Goal: Task Accomplishment & Management: Use online tool/utility

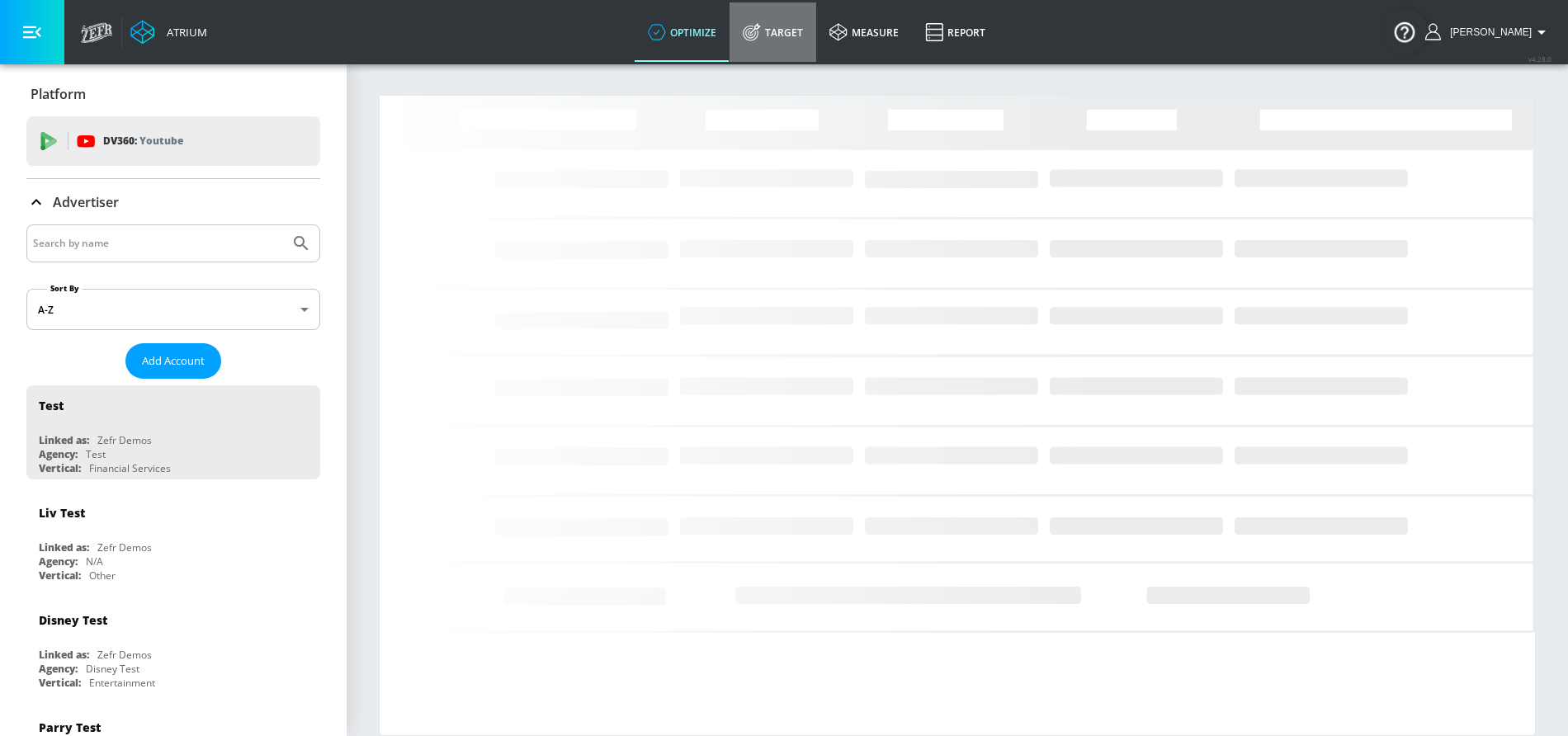
click at [779, 41] on link "Target" at bounding box center [772, 32] width 87 height 60
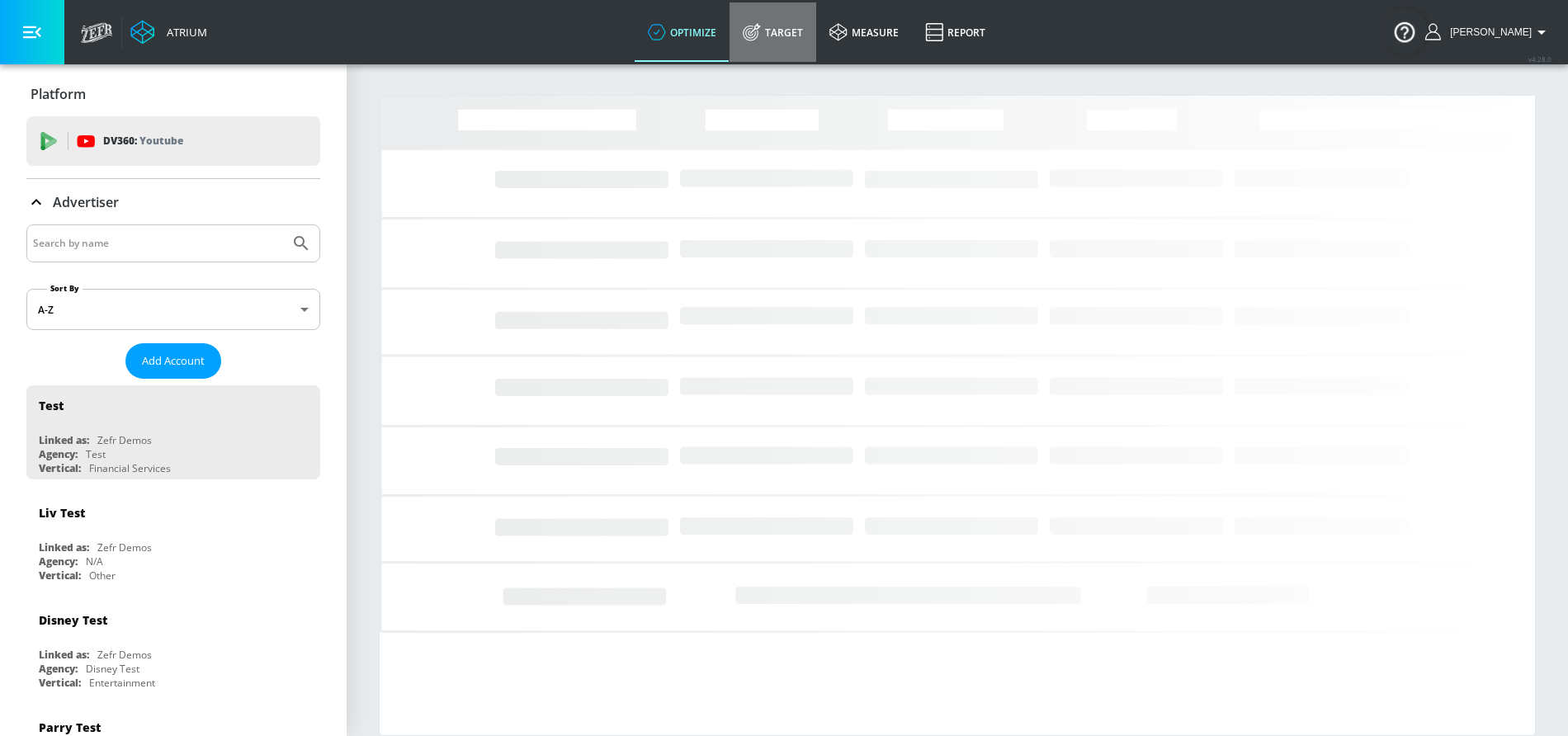
click at [779, 41] on link "Target" at bounding box center [772, 32] width 87 height 60
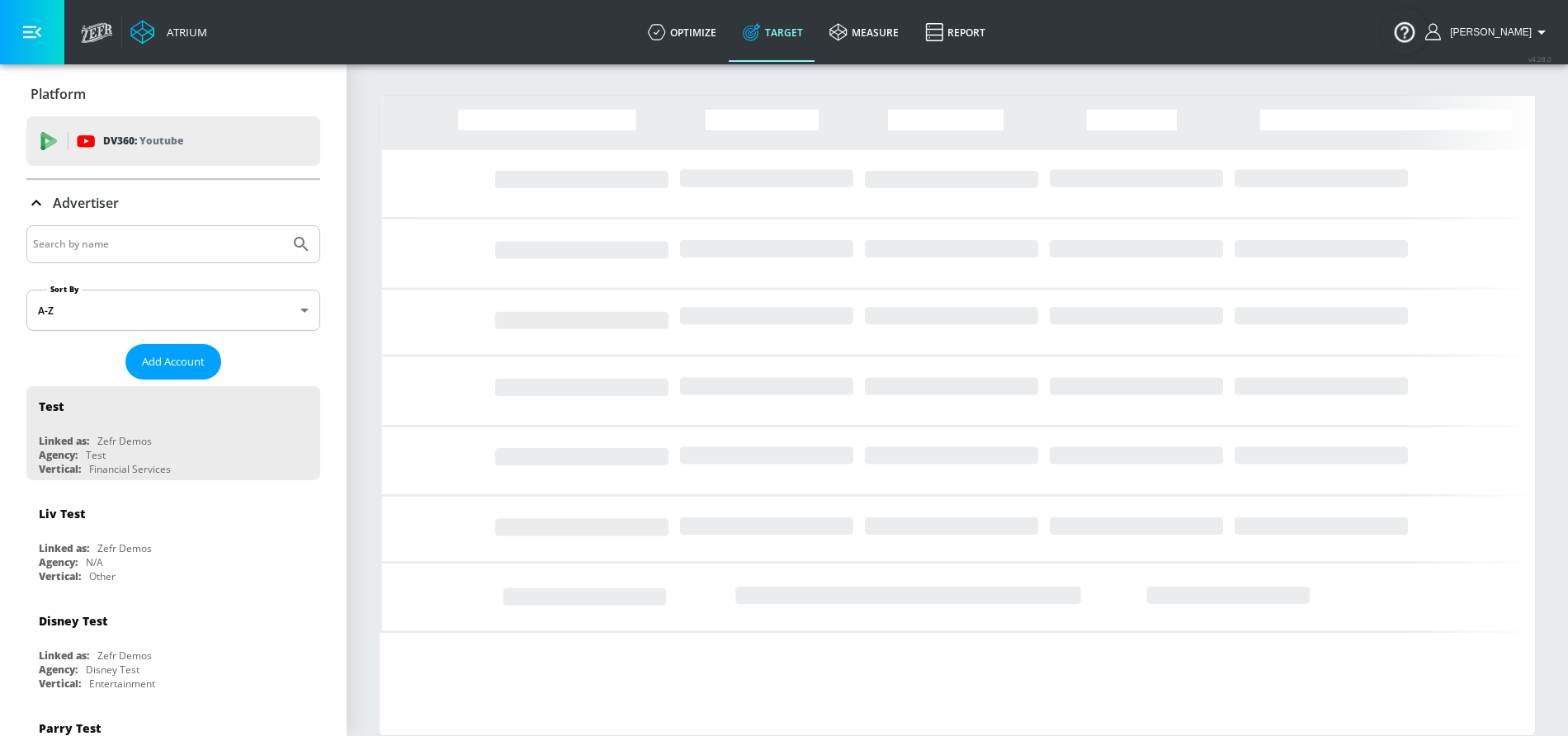
click at [779, 41] on link "Target" at bounding box center [772, 32] width 87 height 60
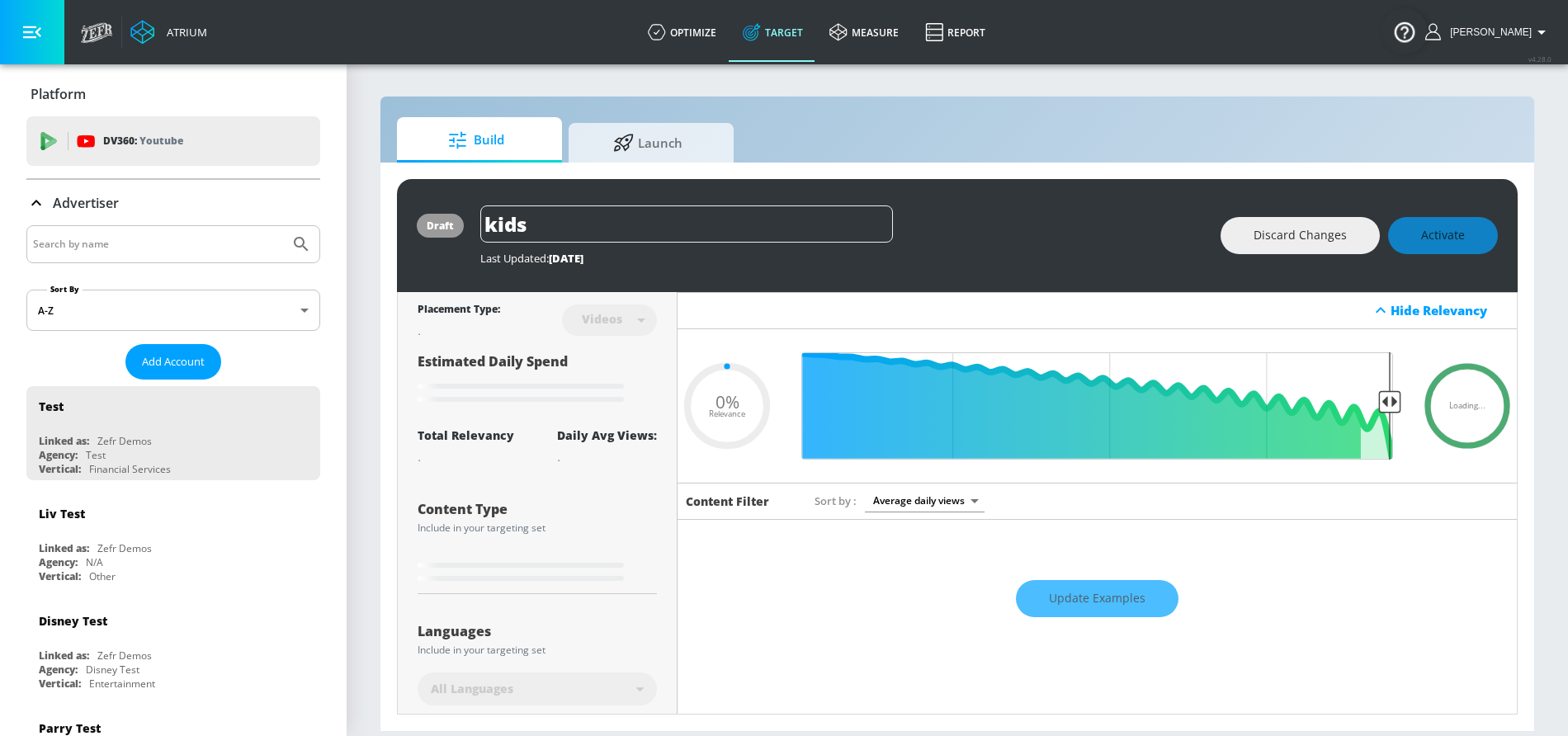
type input "0.89"
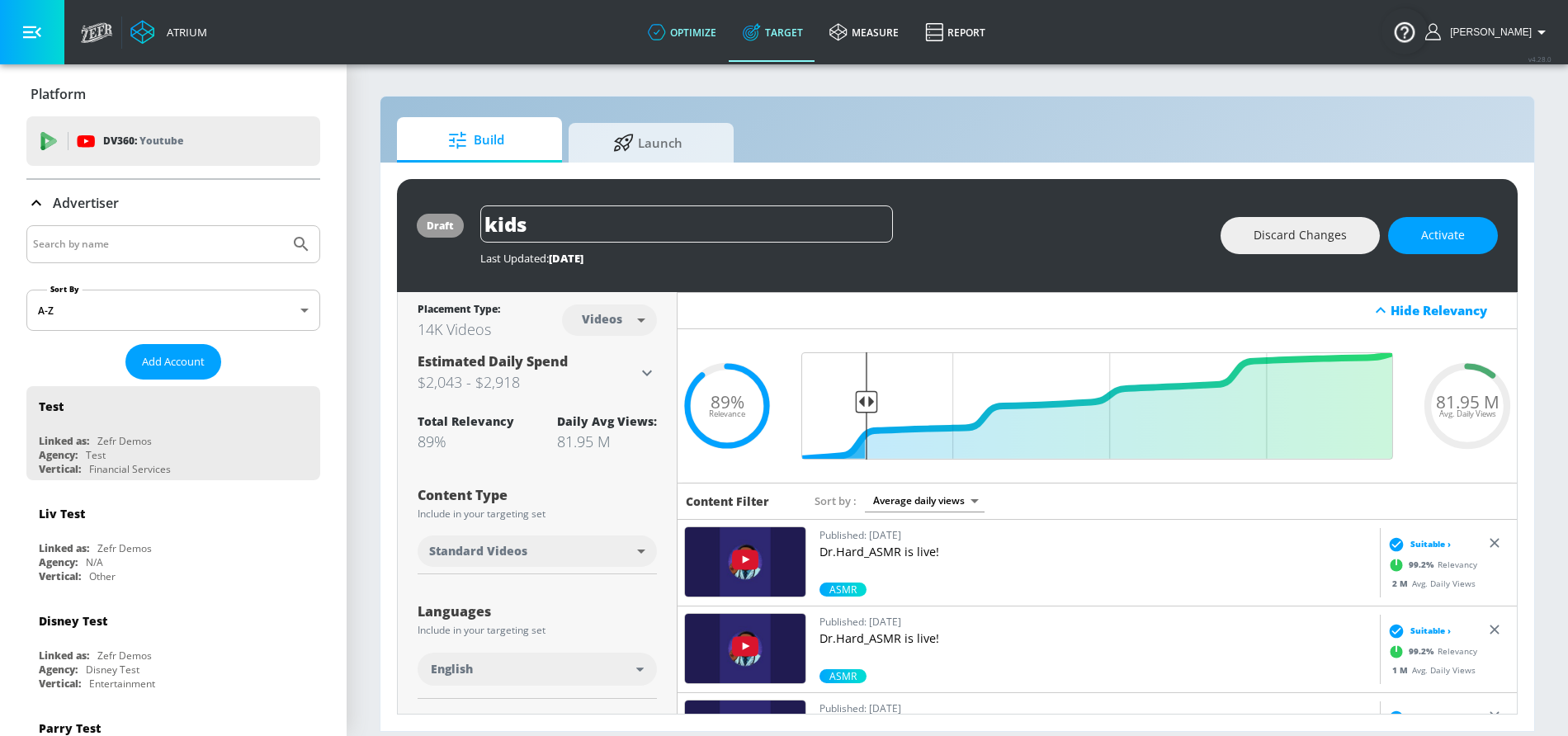
click at [717, 21] on link "optimize" at bounding box center [682, 32] width 95 height 60
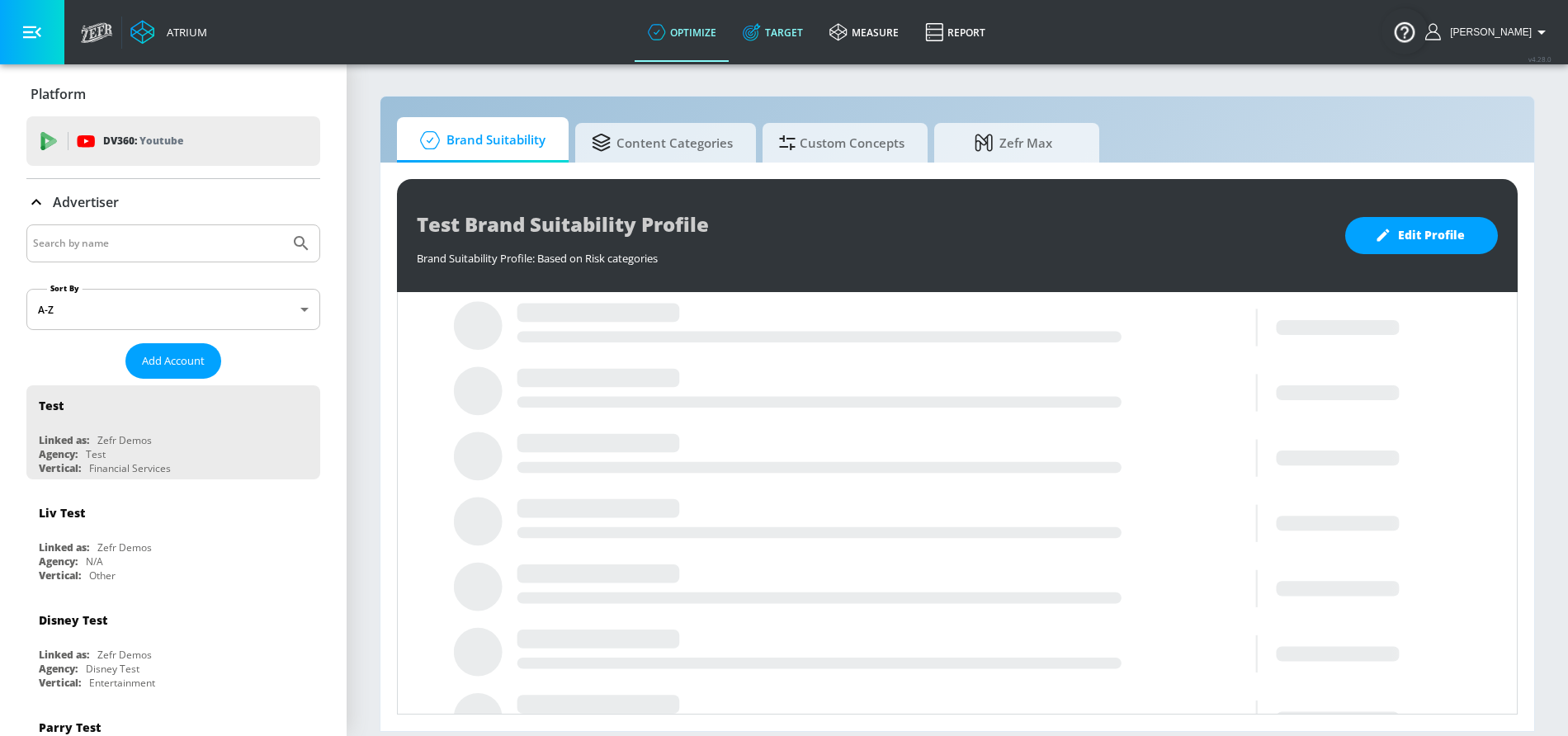
click at [780, 40] on link "Target" at bounding box center [772, 32] width 87 height 60
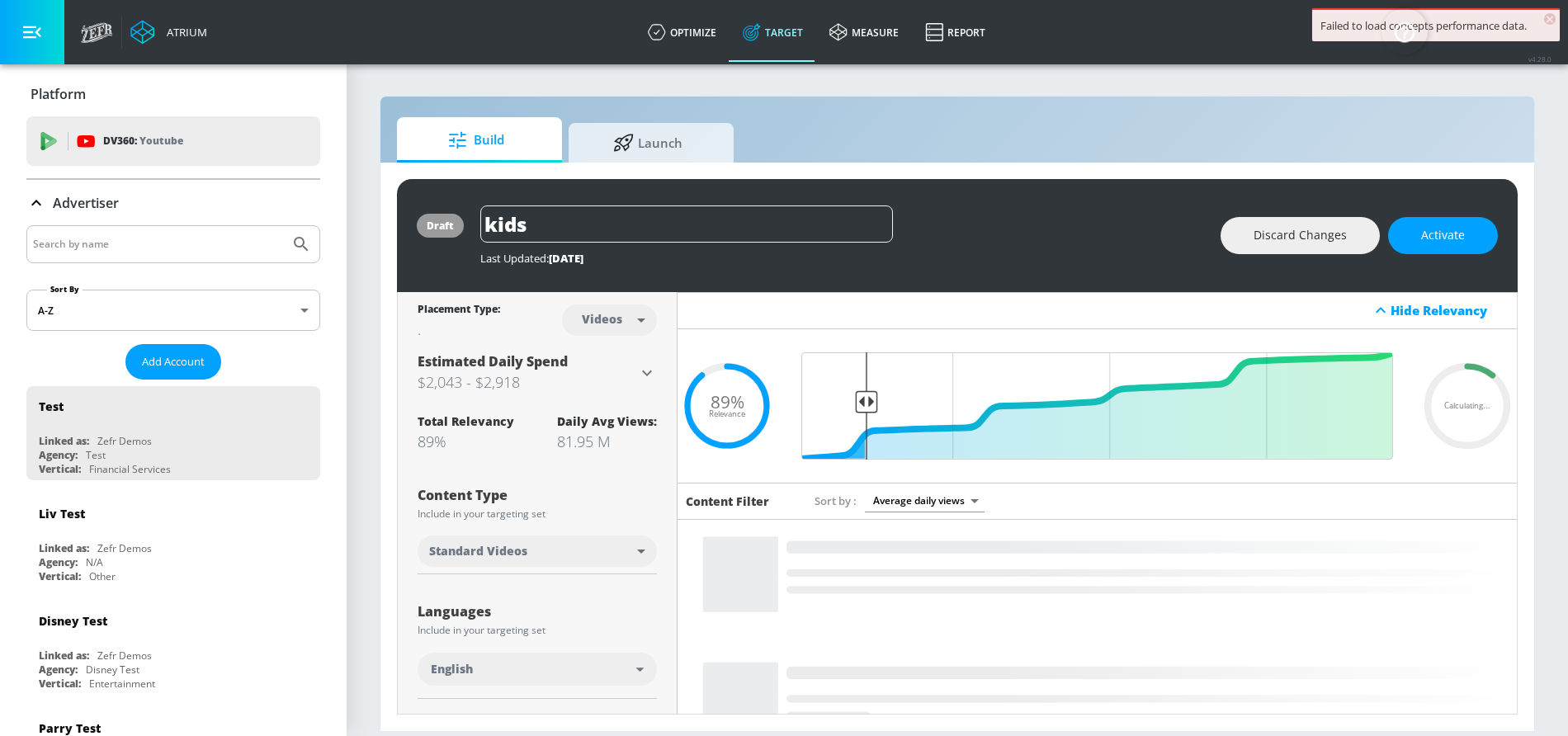
click at [189, 231] on div at bounding box center [173, 244] width 294 height 38
click at [168, 250] on input "Search by name" at bounding box center [157, 243] width 250 height 21
type input "a to z"
click at [283, 227] on button "Submit Search" at bounding box center [301, 244] width 36 height 36
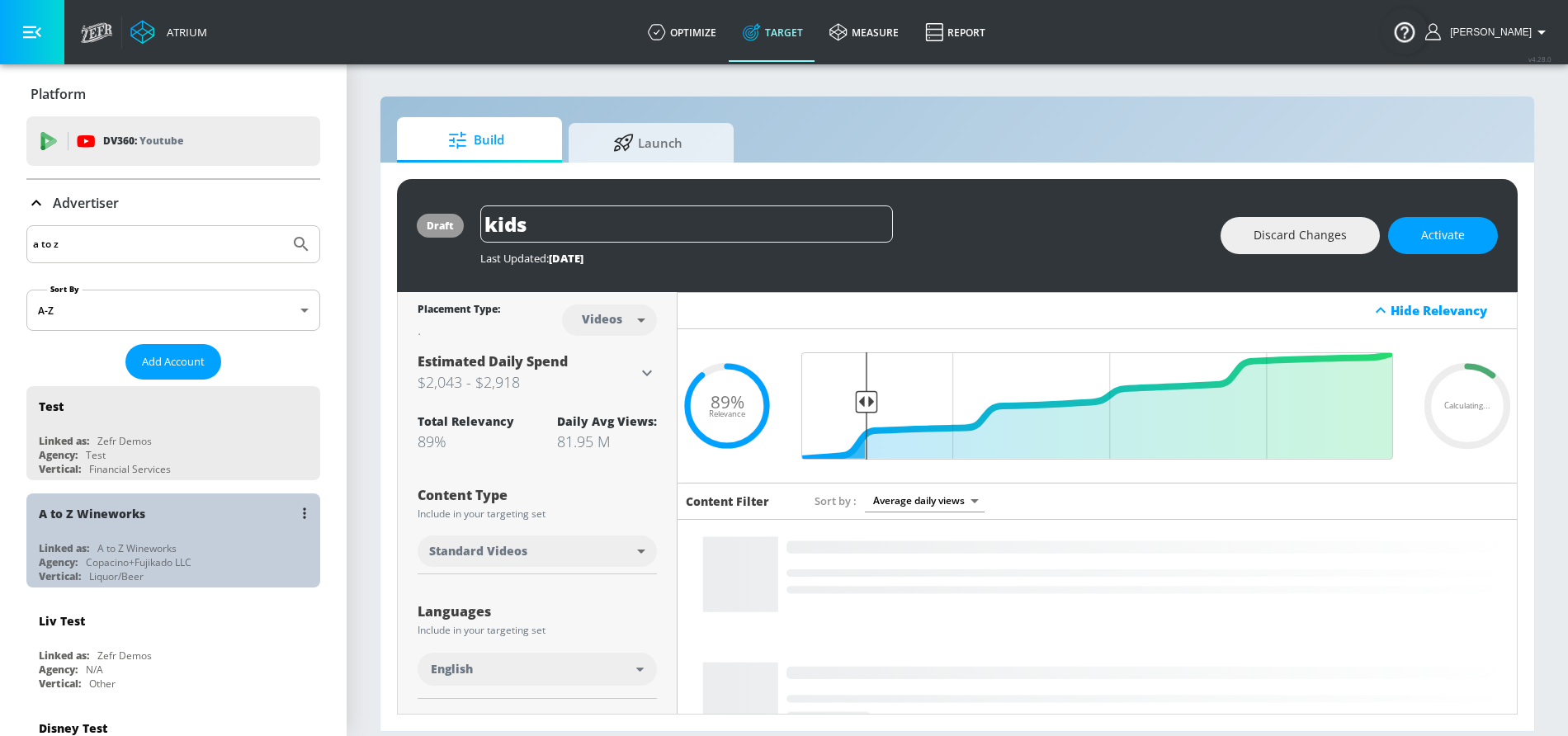
click at [146, 535] on div "A to Z Wineworks Linked as: A to Z Wineworks Agency: Copacino+Fujikado LLC Vert…" at bounding box center [173, 541] width 294 height 94
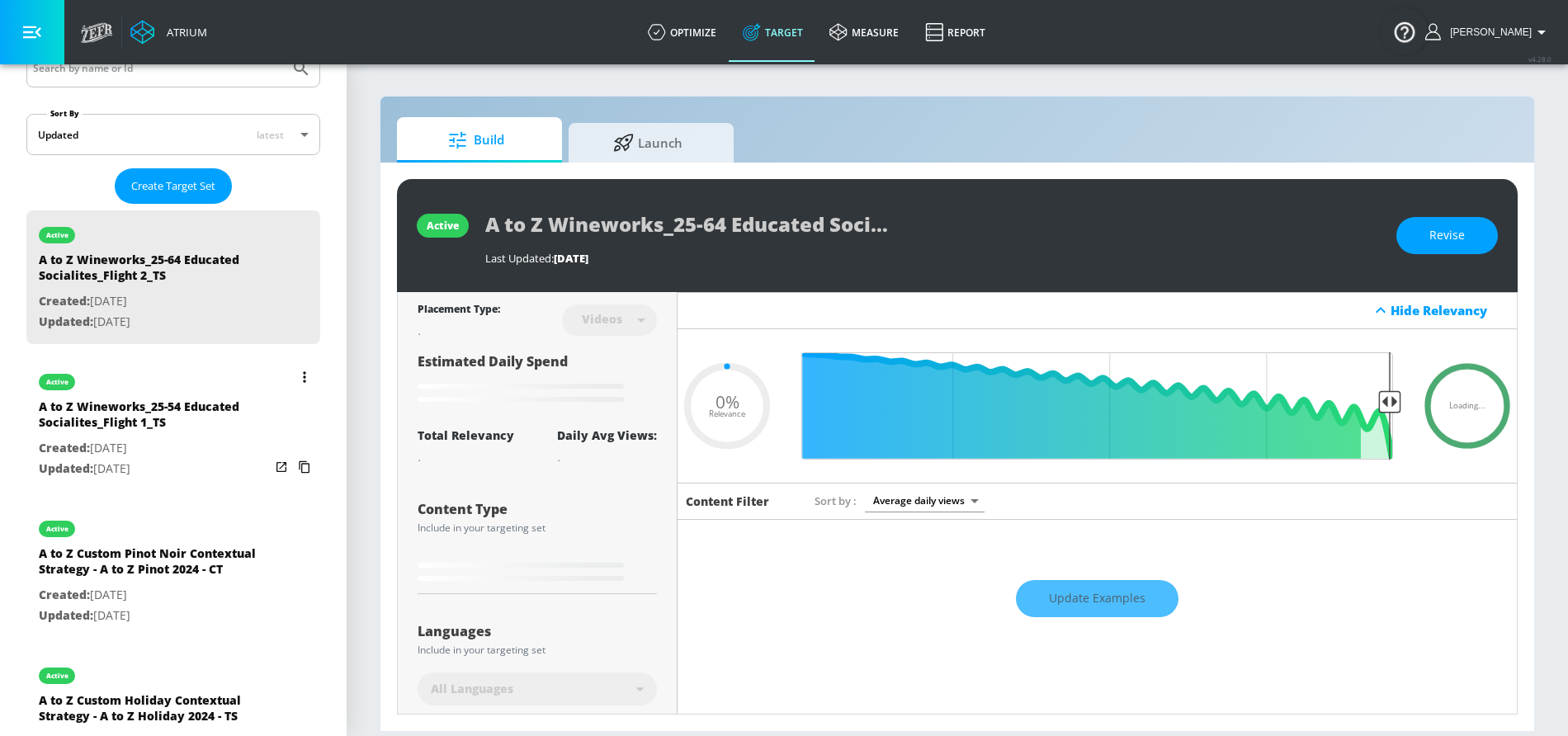
scroll to position [340, 0]
type input "0.5"
